Goal: Task Accomplishment & Management: Manage account settings

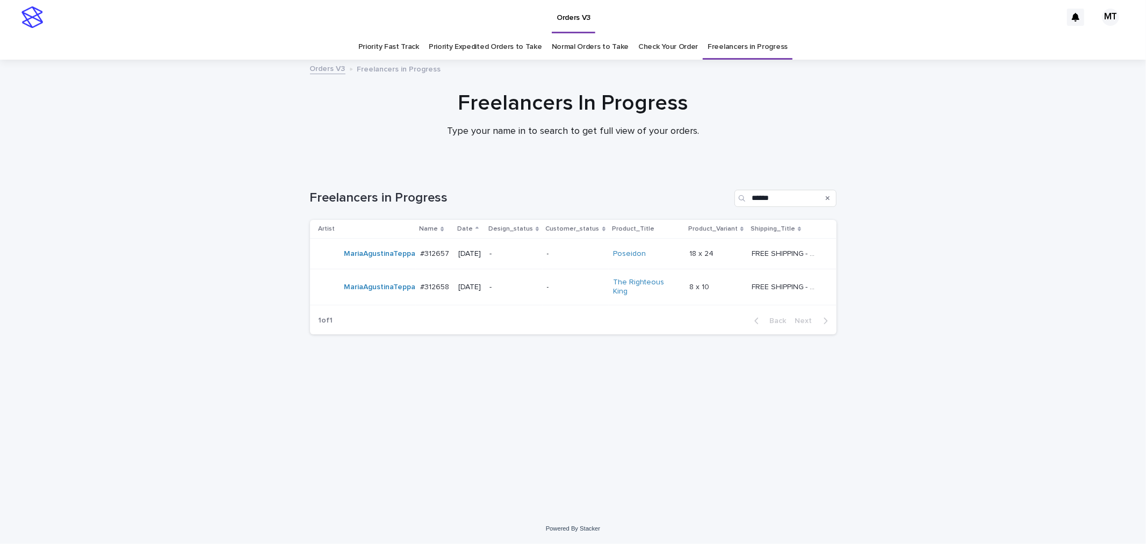
click at [560, 257] on p "-" at bounding box center [576, 253] width 58 height 9
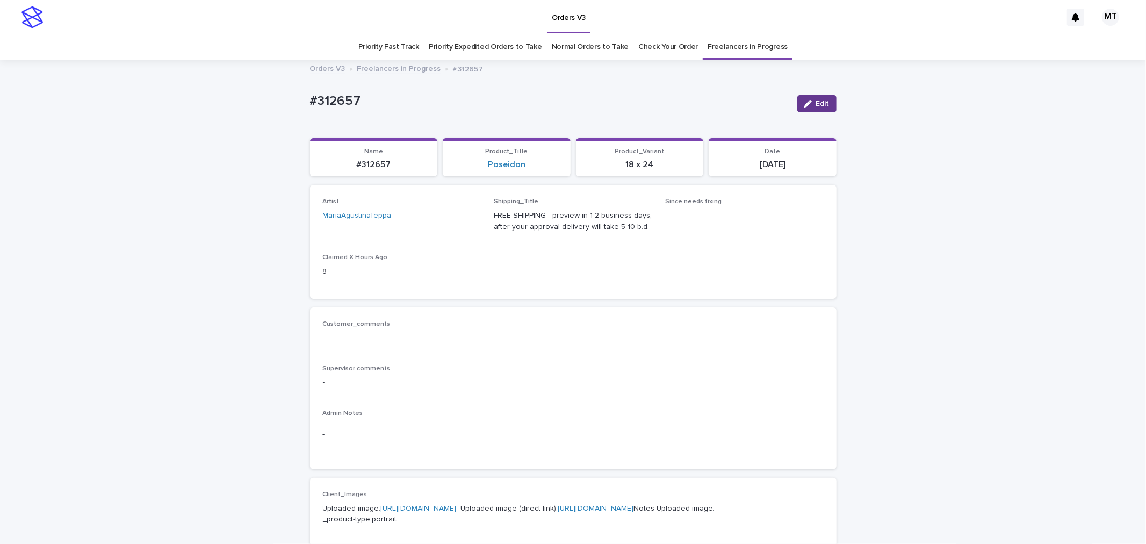
click at [816, 105] on span "Edit" at bounding box center [822, 104] width 13 height 8
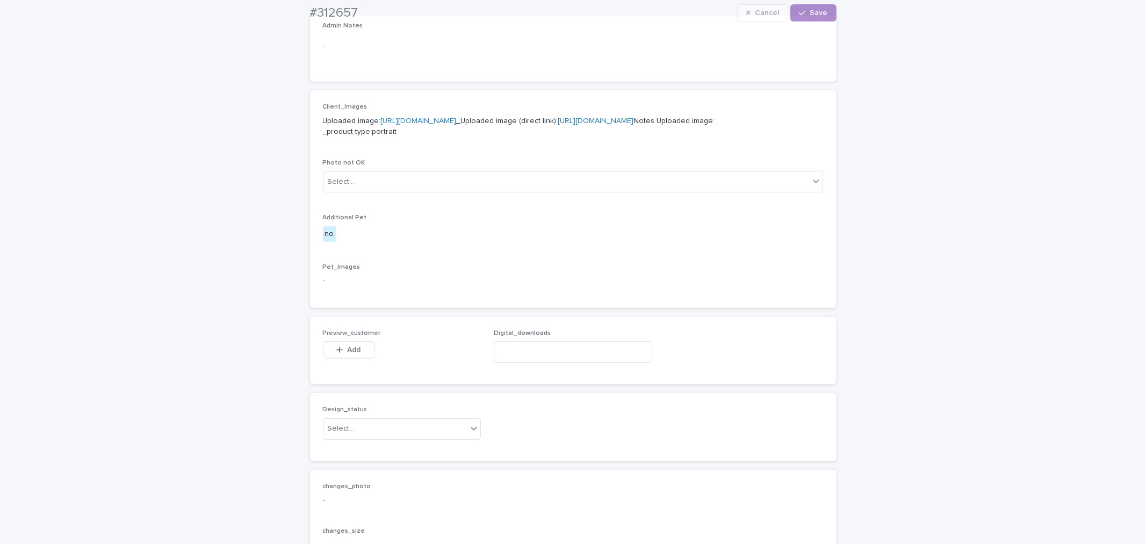
scroll to position [597, 0]
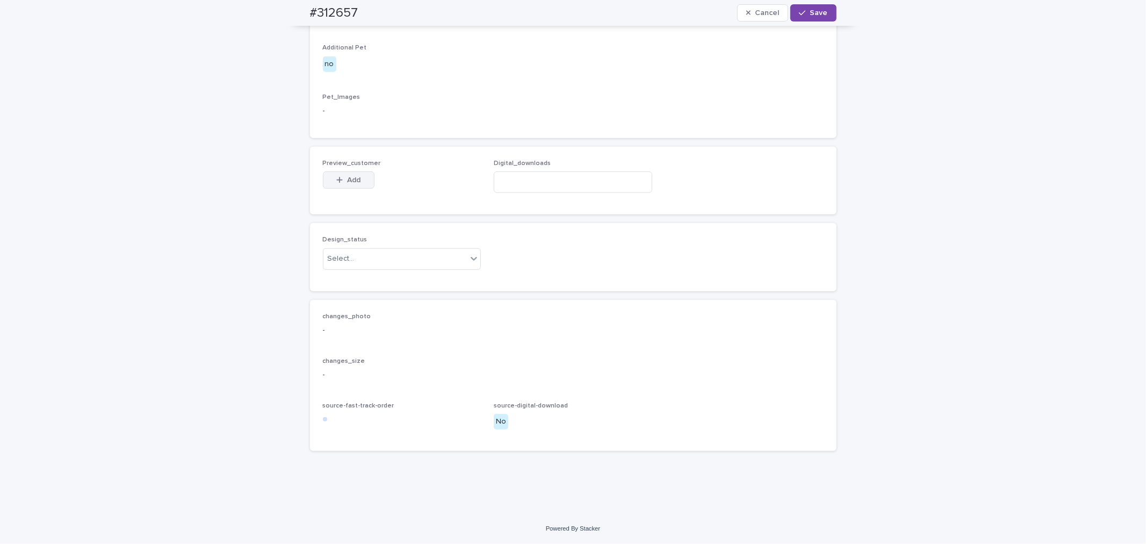
click at [350, 184] on span "Add" at bounding box center [353, 180] width 13 height 8
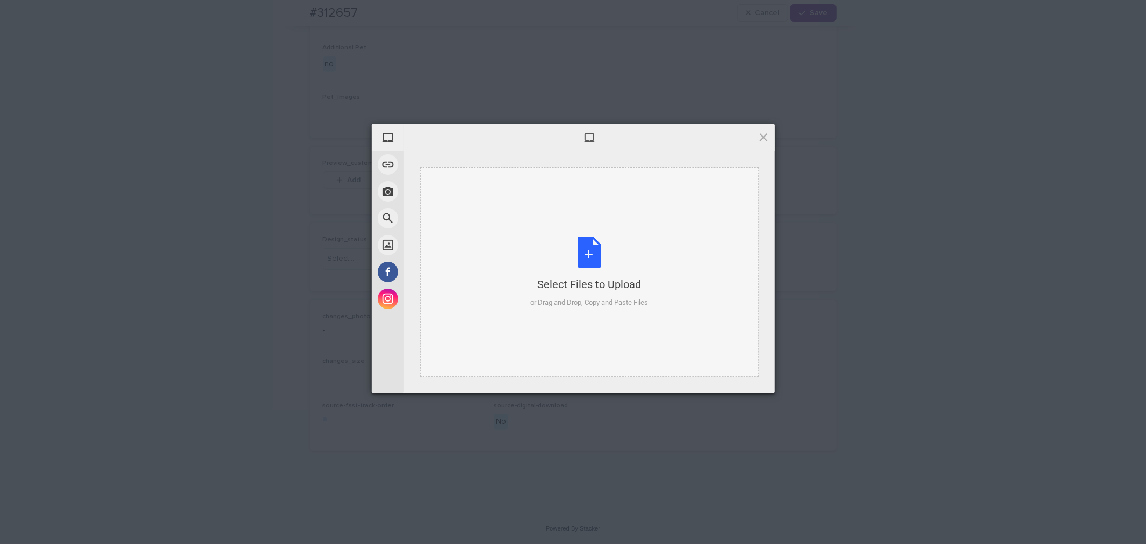
click at [584, 251] on div "Select Files to Upload or Drag and Drop, Copy and Paste Files" at bounding box center [589, 271] width 118 height 71
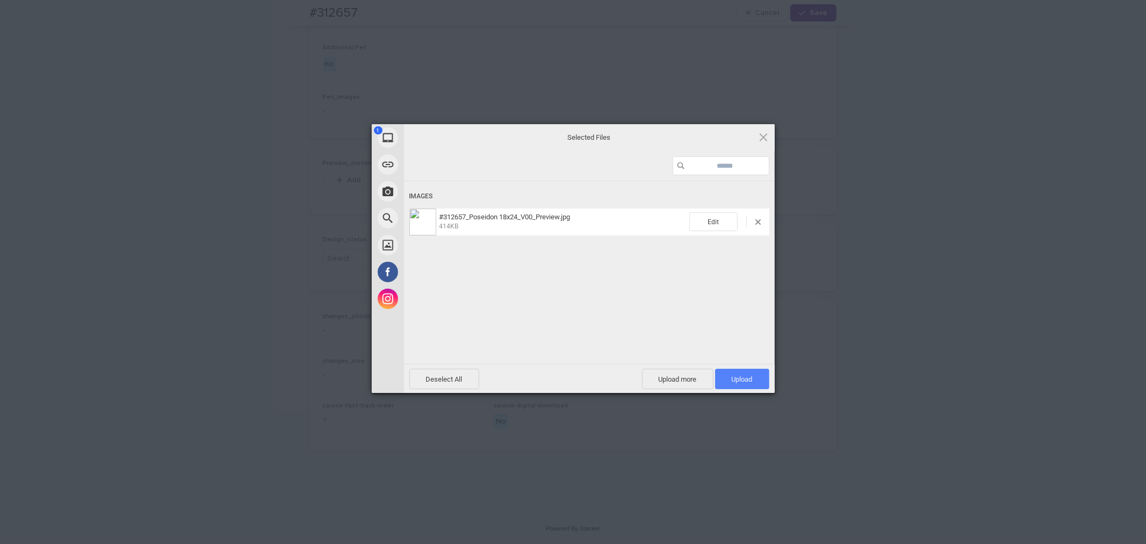
click at [735, 378] on span "Upload 1" at bounding box center [742, 379] width 21 height 8
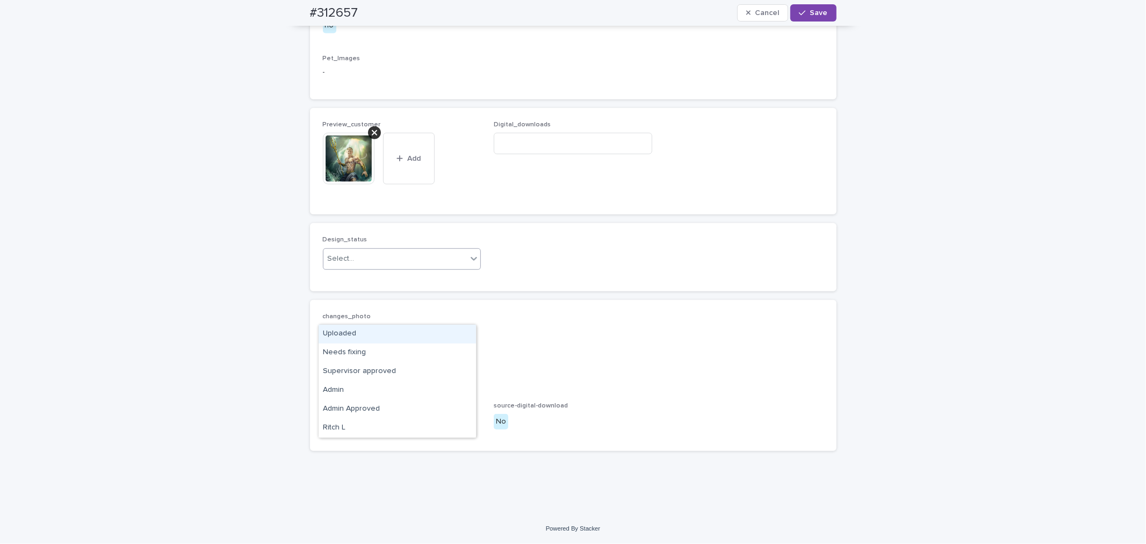
click at [423, 268] on div "Select..." at bounding box center [395, 259] width 144 height 18
click at [404, 334] on div "Uploaded" at bounding box center [397, 334] width 157 height 19
click at [817, 16] on span "Save" at bounding box center [819, 13] width 18 height 8
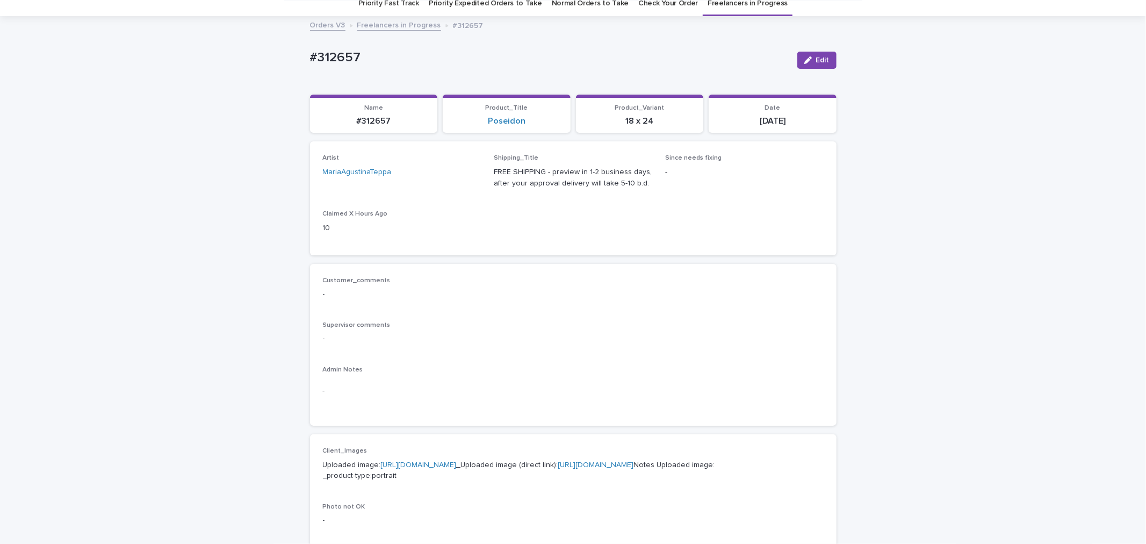
scroll to position [0, 0]
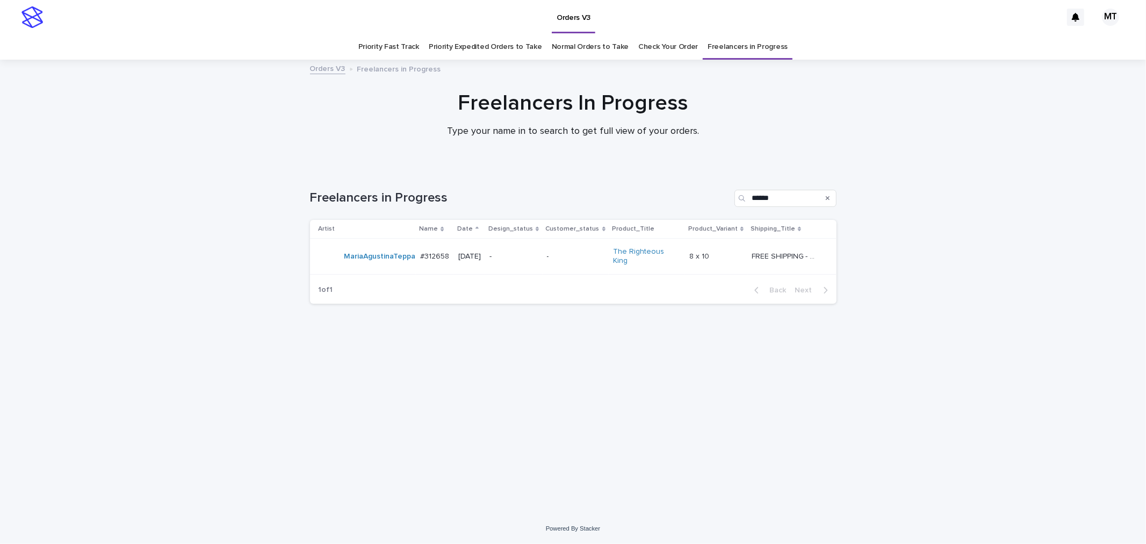
click at [577, 255] on p "-" at bounding box center [576, 256] width 58 height 9
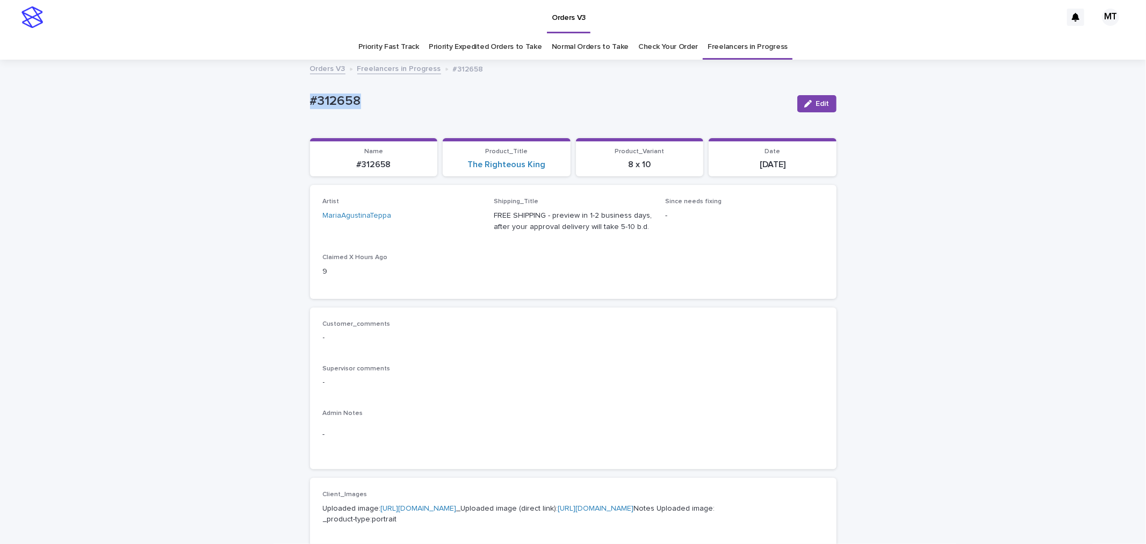
drag, startPoint x: 352, startPoint y: 96, endPoint x: 288, endPoint y: 100, distance: 64.7
click at [288, 100] on div "Loading... Saving… Loading... Saving… #312658 Edit #312658 Edit Sorry, there wa…" at bounding box center [573, 550] width 1146 height 979
copy p "#312658"
click at [816, 104] on span "Edit" at bounding box center [822, 104] width 13 height 8
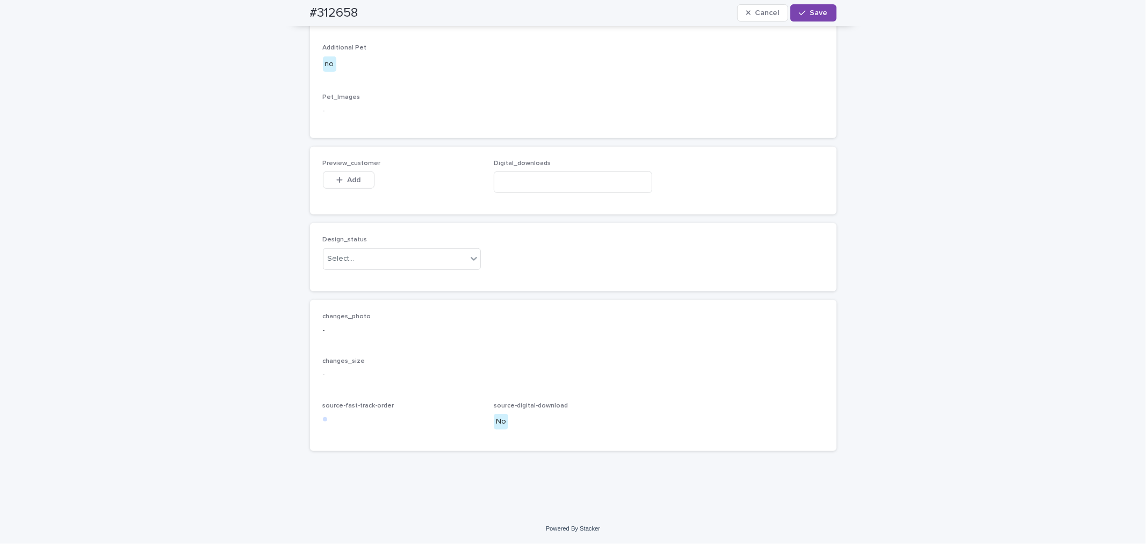
scroll to position [613, 0]
click at [347, 182] on span "Add" at bounding box center [353, 180] width 13 height 8
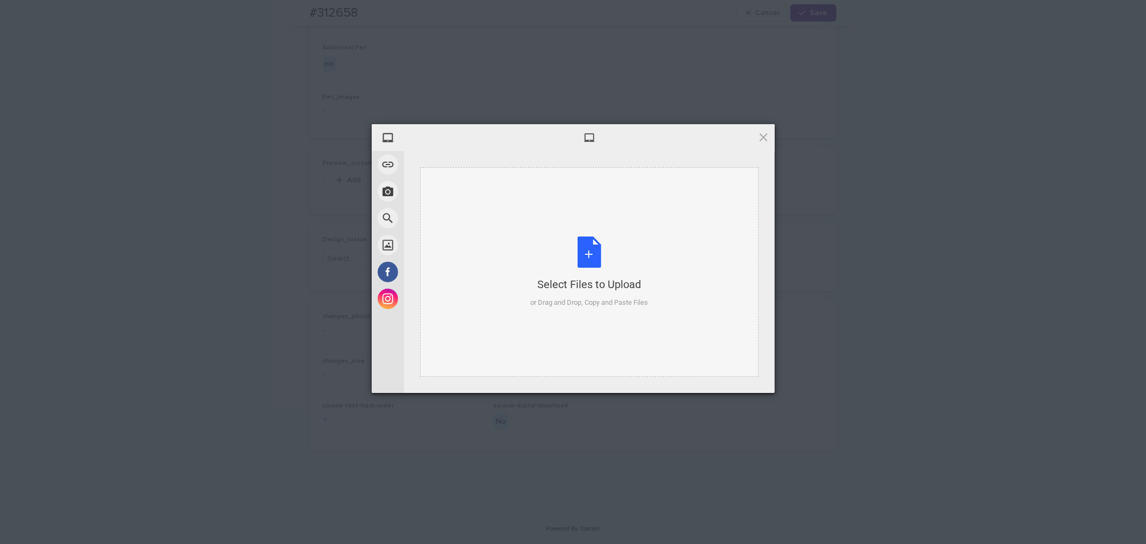
click at [577, 255] on div "Select Files to Upload or Drag and Drop, Copy and Paste Files" at bounding box center [589, 271] width 118 height 71
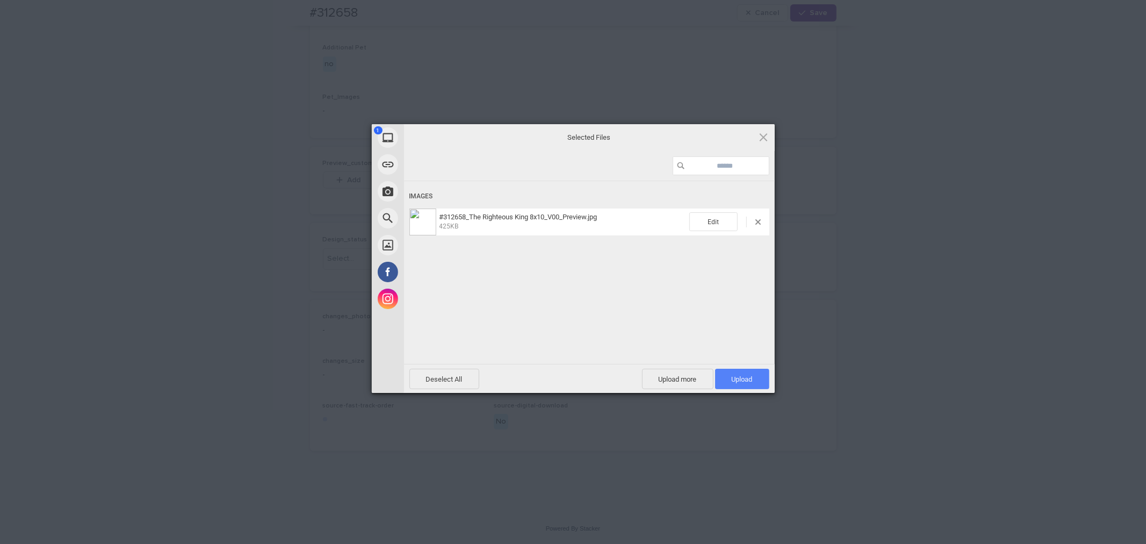
click at [732, 378] on span "Upload 1" at bounding box center [742, 379] width 21 height 8
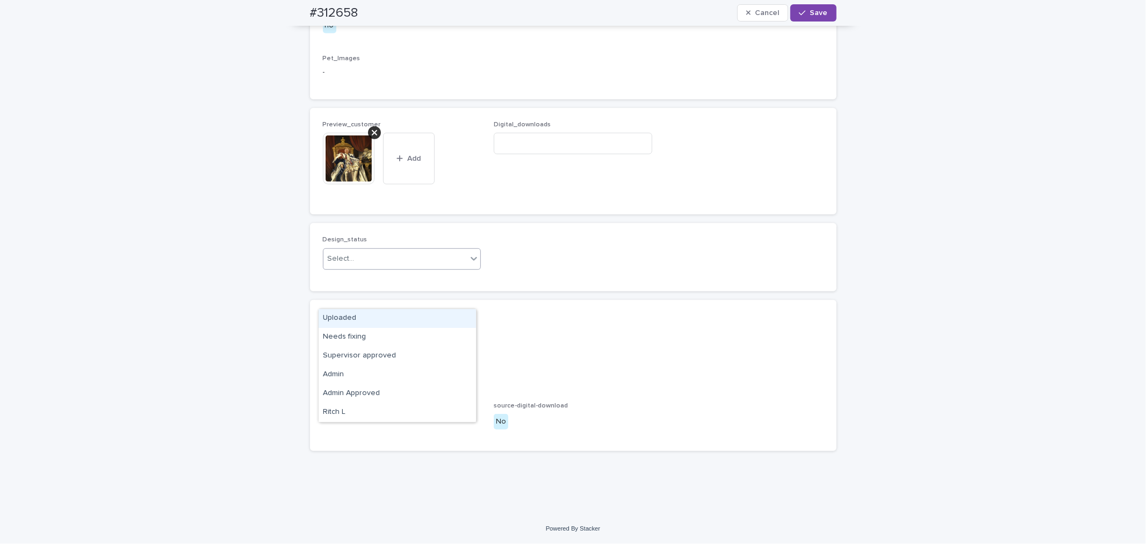
click at [361, 268] on div "Select..." at bounding box center [395, 259] width 144 height 18
click at [361, 323] on div "Uploaded" at bounding box center [397, 318] width 157 height 19
click at [814, 8] on button "Save" at bounding box center [813, 12] width 46 height 17
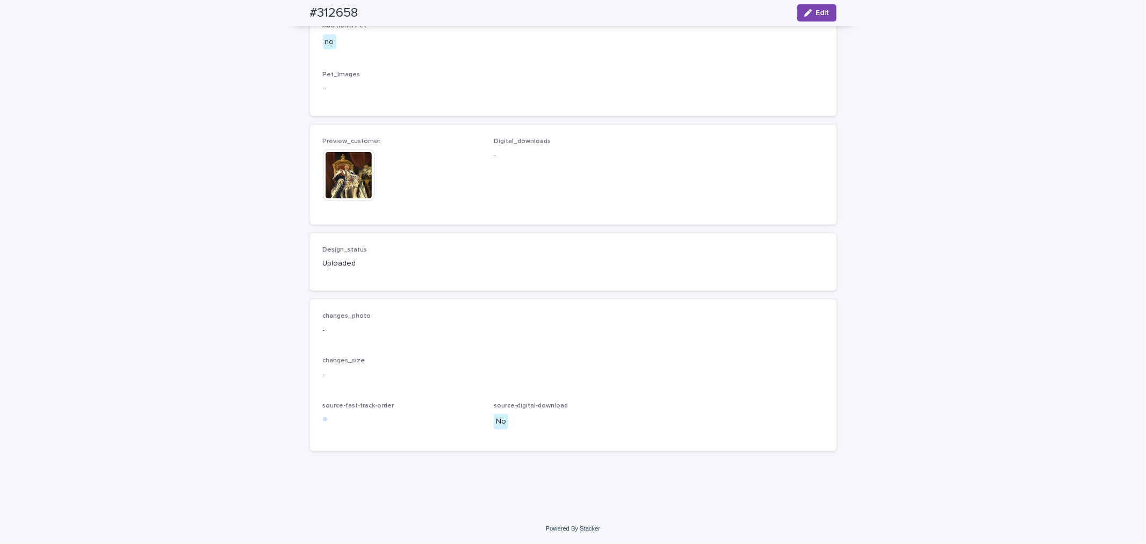
scroll to position [599, 0]
